Goal: Task Accomplishment & Management: Manage account settings

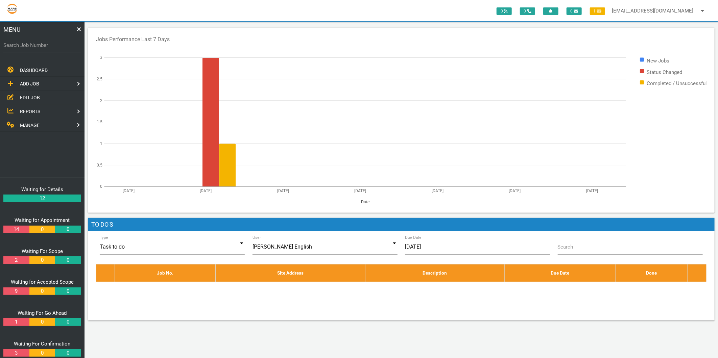
click at [35, 49] on label "Search Job Number" at bounding box center [42, 46] width 78 height 8
click at [35, 49] on input "Search Job Number" at bounding box center [42, 46] width 78 height 16
type input "1749"
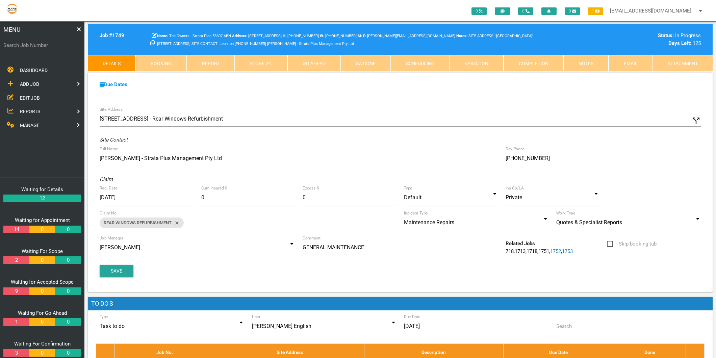
click at [44, 96] on link "EDIT JOB" at bounding box center [42, 98] width 87 height 14
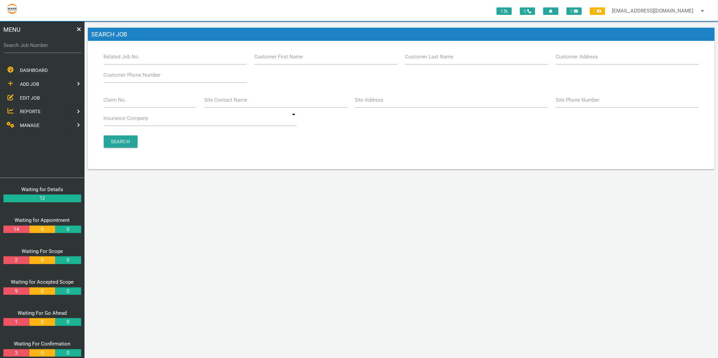
click at [113, 100] on label "Claim No." at bounding box center [115, 100] width 23 height 8
click at [113, 100] on input "Claim No." at bounding box center [150, 100] width 93 height 16
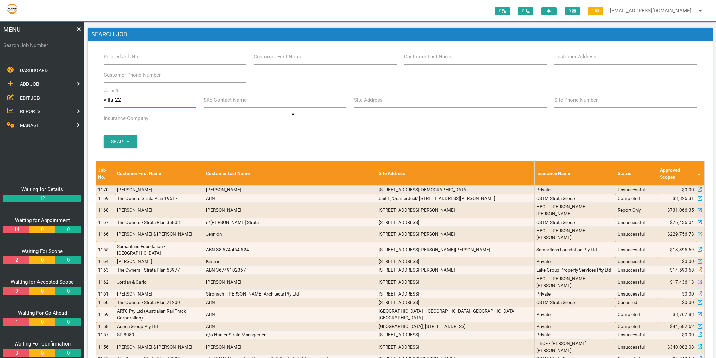
type input "villa 22"
click at [123, 139] on input "Search" at bounding box center [121, 141] width 34 height 12
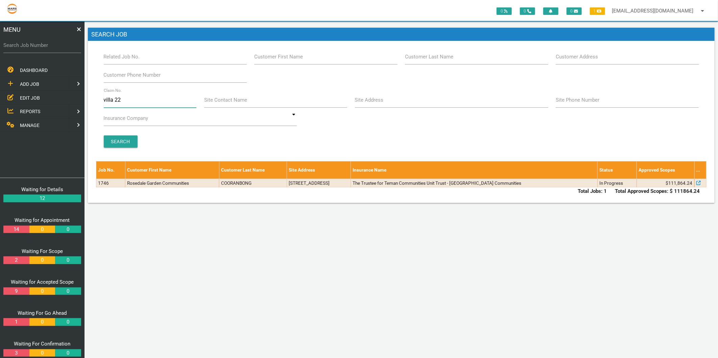
click at [129, 98] on input "villa 22" at bounding box center [150, 100] width 93 height 16
type input "villa 20"
click at [109, 143] on input "Search" at bounding box center [121, 141] width 34 height 12
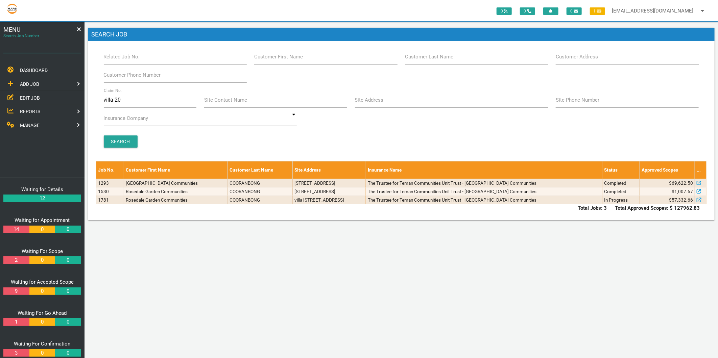
click at [34, 39] on div "Search Job Number" at bounding box center [42, 47] width 78 height 18
type input "1749"
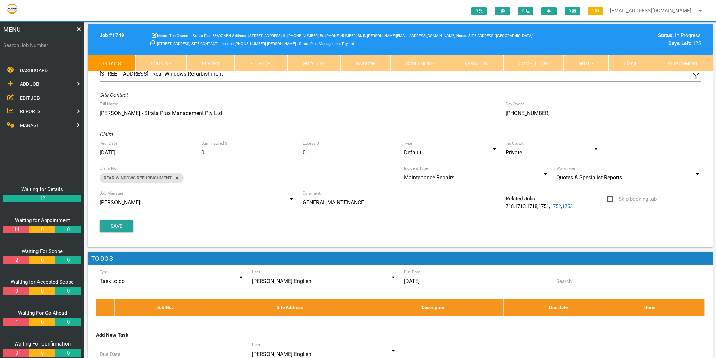
click at [265, 66] on link "Scope 2 - 1" at bounding box center [261, 63] width 53 height 16
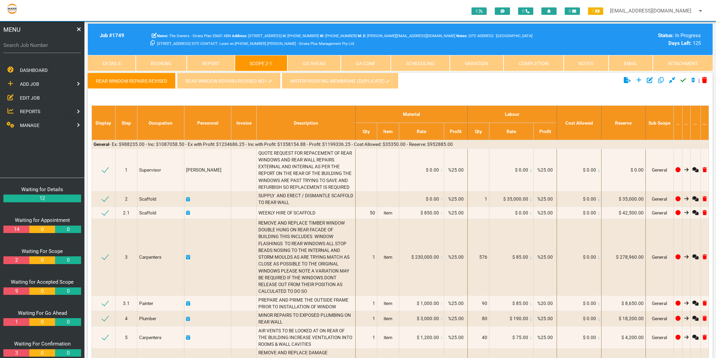
click at [216, 80] on link "REAR WINDOW REPAIRS REVISED NO1" at bounding box center [228, 81] width 103 height 16
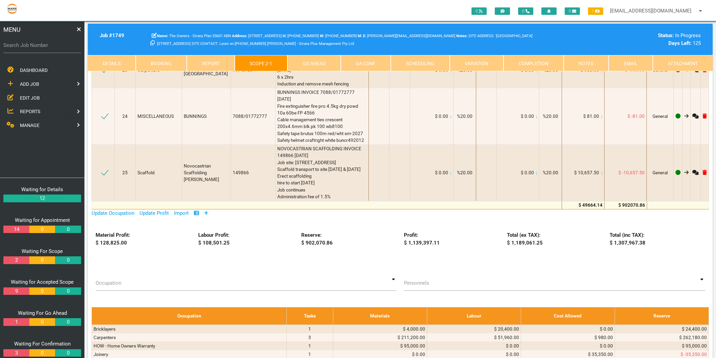
scroll to position [938, 0]
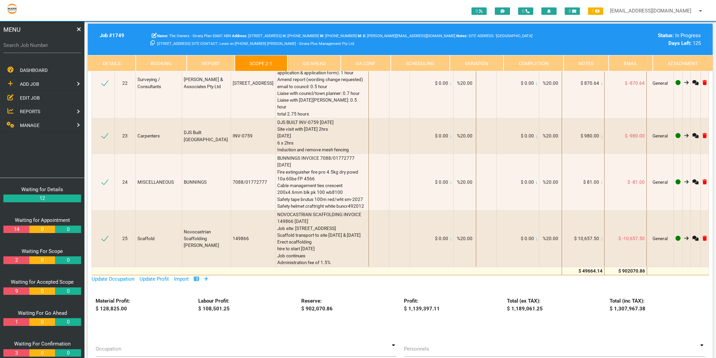
click at [206, 276] on icon at bounding box center [206, 278] width 4 height 5
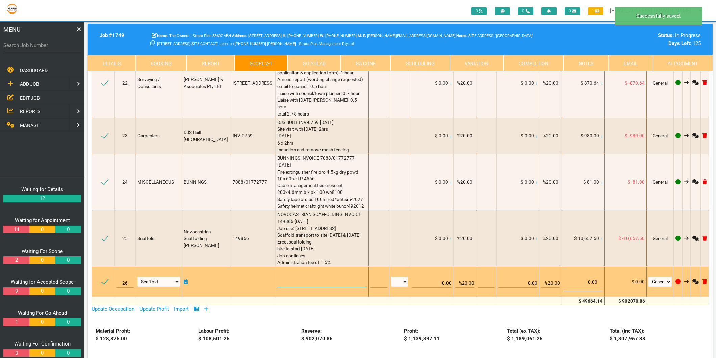
click at [286, 272] on textarea at bounding box center [322, 279] width 90 height 15
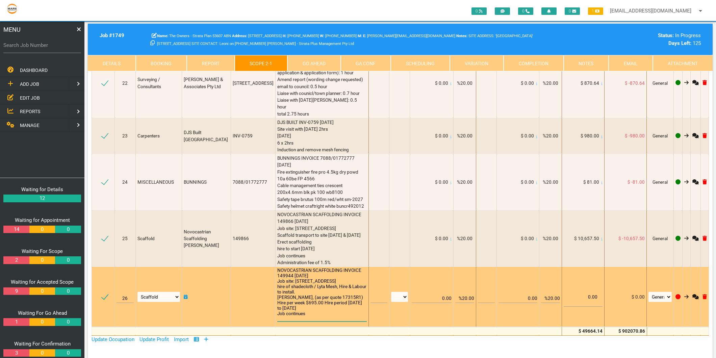
scroll to position [0, 0]
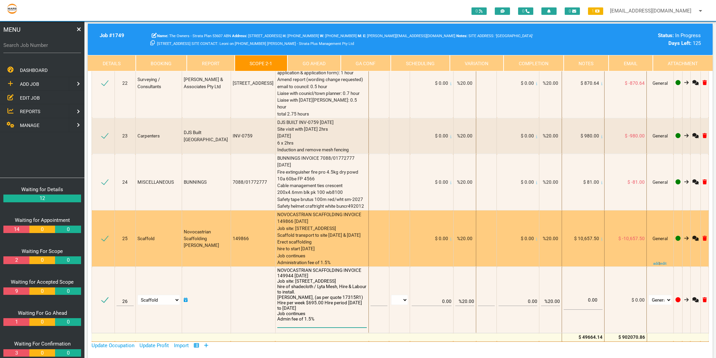
type textarea "NOVOCASTRIAN SCAFFOLDING INVOICE 149944 [DATE] Job site: [STREET_ADDRESS] hire …"
click at [315, 211] on div "NOVOCASTRIAN SCAFFOLDING INVOICE 149866 [DATE] Job site: [STREET_ADDRESS] Scaff…" at bounding box center [322, 238] width 90 height 55
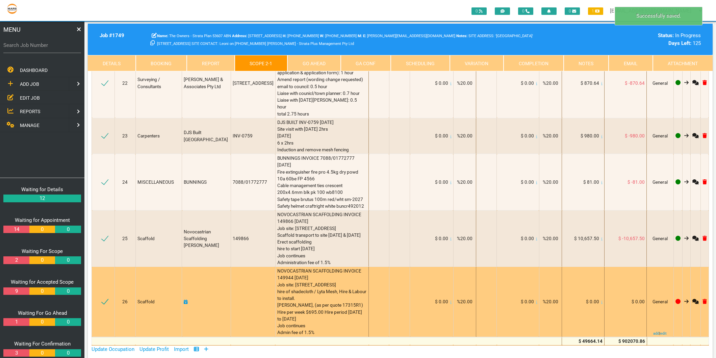
click at [601, 301] on icon at bounding box center [601, 302] width 1 height 3
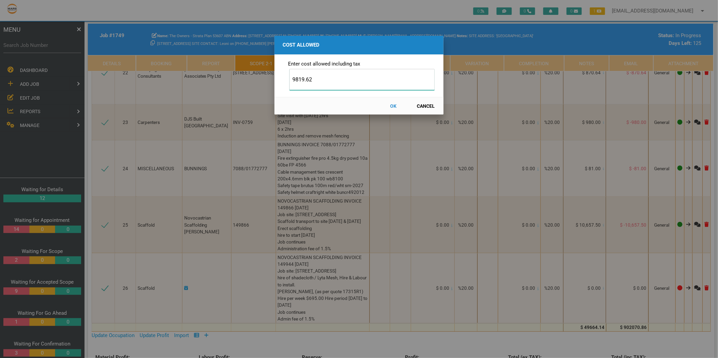
type input "9819.62"
click at [393, 106] on button "OK" at bounding box center [393, 106] width 30 height 12
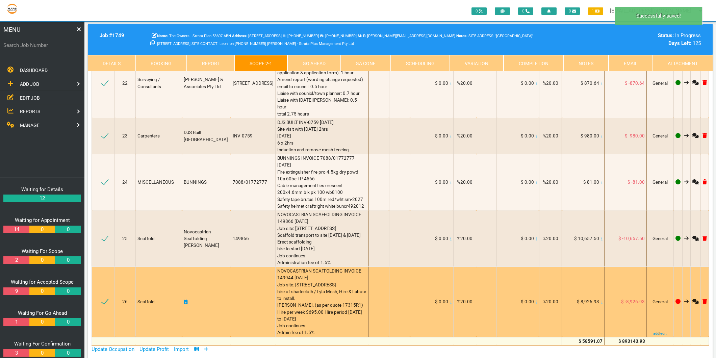
click at [188, 300] on icon at bounding box center [186, 302] width 4 height 5
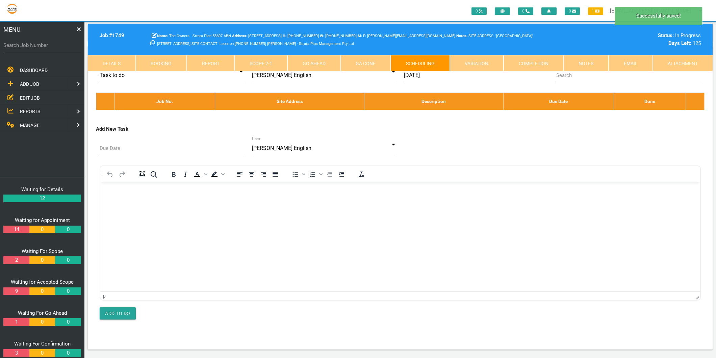
scroll to position [0, 0]
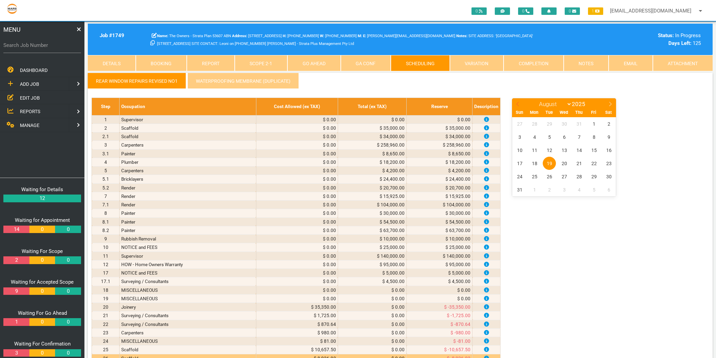
click at [517, 100] on span at bounding box center [517, 102] width 11 height 9
select select "6"
click at [532, 149] on span "14" at bounding box center [534, 150] width 13 height 13
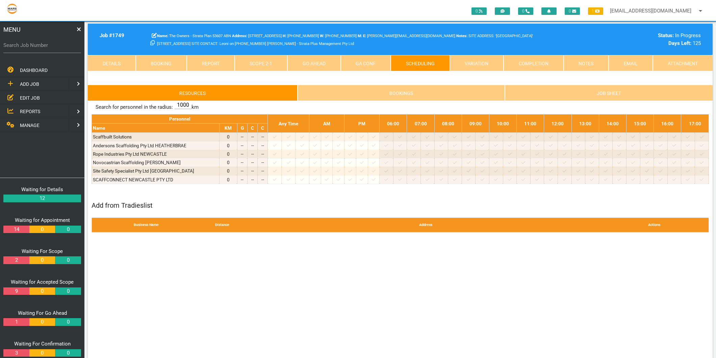
scroll to position [225, 0]
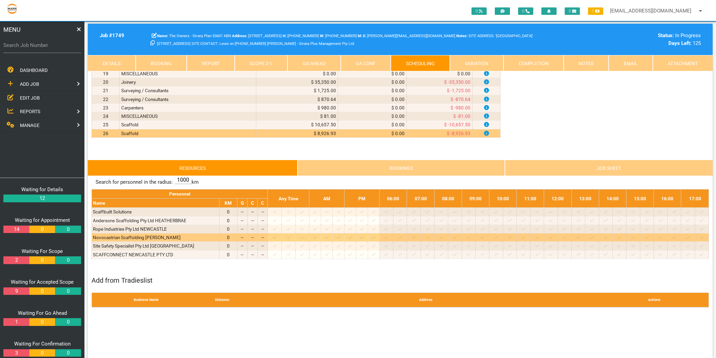
click at [277, 239] on icon at bounding box center [275, 237] width 4 height 3
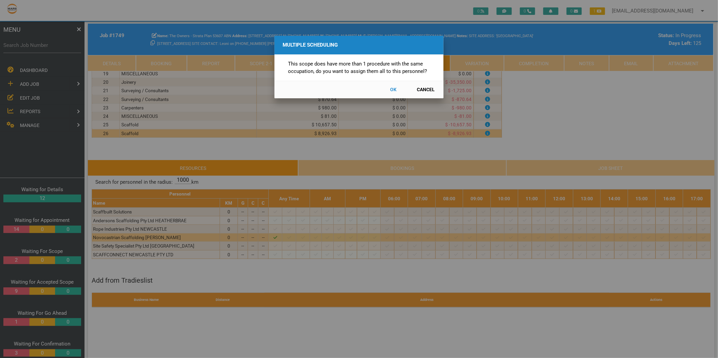
click at [425, 87] on button "Cancel" at bounding box center [426, 90] width 30 height 12
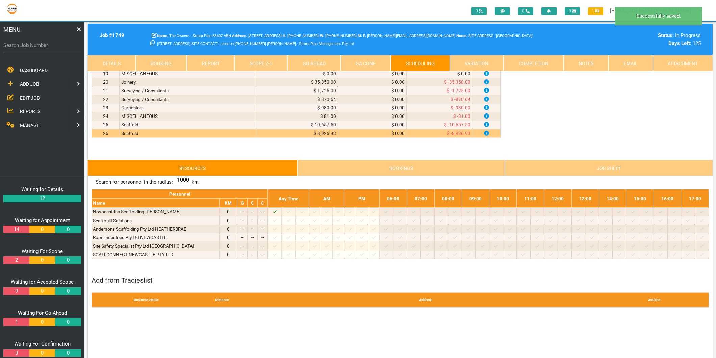
click at [257, 65] on link "Scope 2 - 1" at bounding box center [261, 63] width 53 height 16
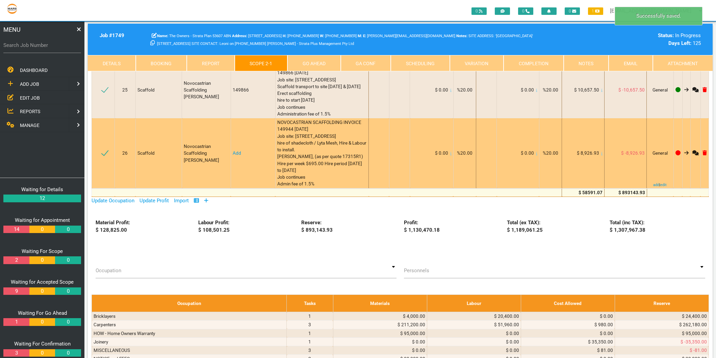
scroll to position [1014, 0]
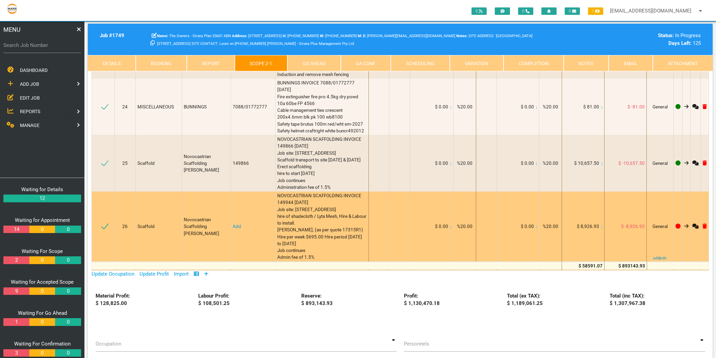
click at [239, 224] on link "Add" at bounding box center [237, 226] width 8 height 5
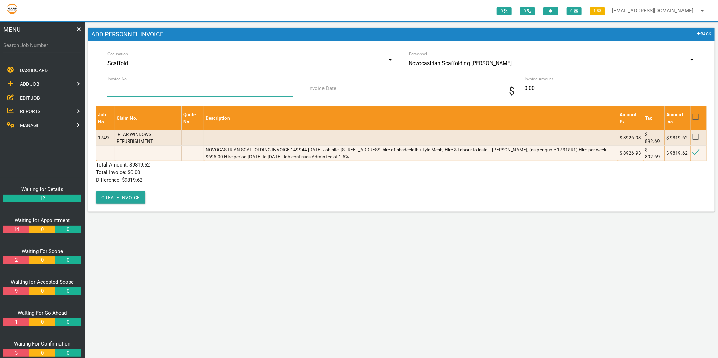
click at [161, 94] on input "Invoice No." at bounding box center [199, 89] width 185 height 16
type input "149944"
click at [349, 92] on input "Invoice Date" at bounding box center [400, 89] width 185 height 16
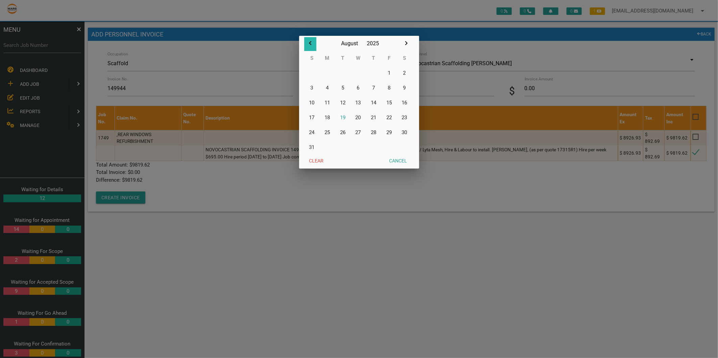
click at [308, 45] on icon "button" at bounding box center [310, 43] width 8 height 8
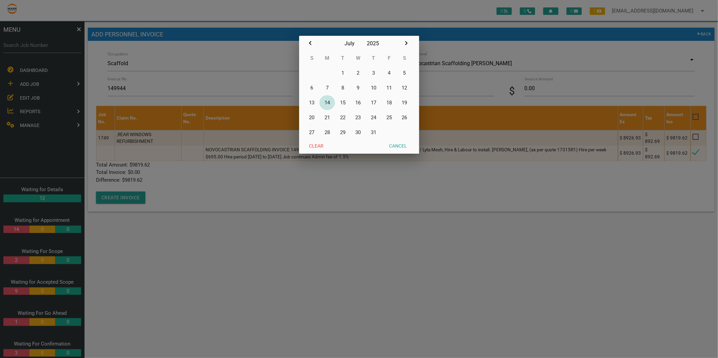
click at [328, 103] on button "14" at bounding box center [327, 102] width 16 height 15
type input "[DATE]"
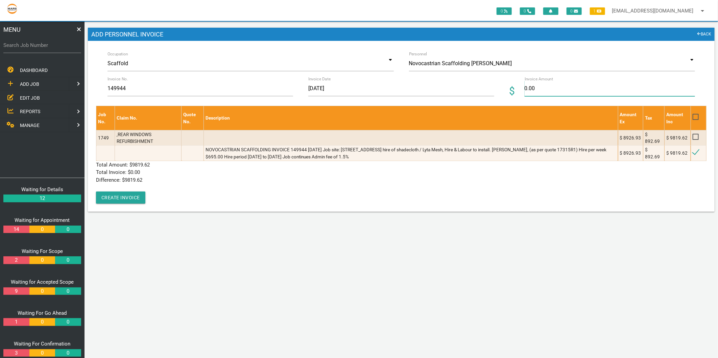
click at [549, 88] on input "0.00" at bounding box center [609, 89] width 170 height 16
type input "9819.62"
drag, startPoint x: 261, startPoint y: 171, endPoint x: 206, endPoint y: 179, distance: 54.9
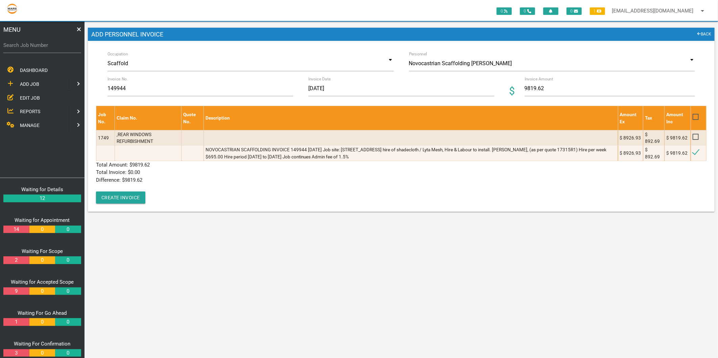
click at [260, 171] on p "Total Invoice: $ 0.00" at bounding box center [401, 173] width 610 height 8
click at [136, 197] on button "Create Invoice" at bounding box center [120, 198] width 49 height 12
